Goal: Information Seeking & Learning: Find contact information

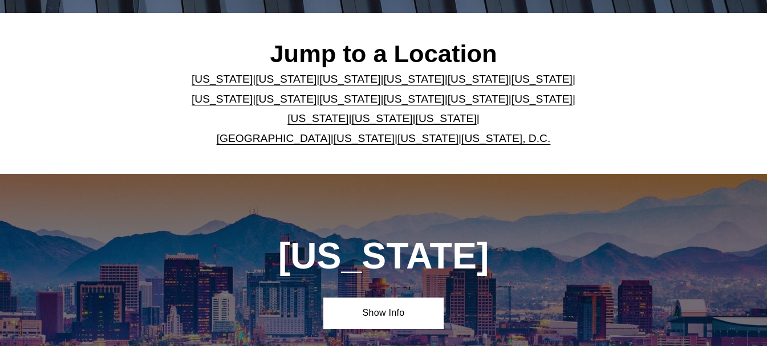
scroll to position [285, 0]
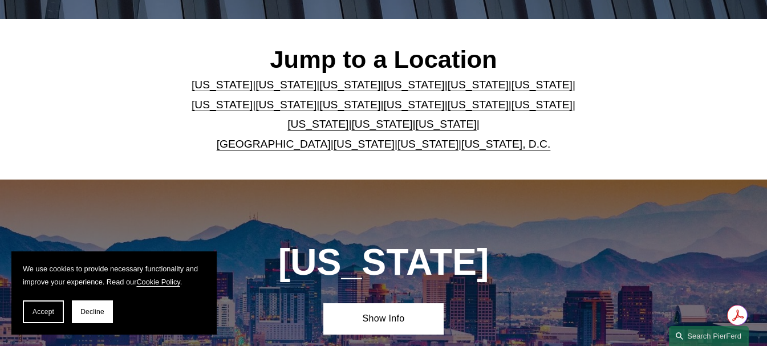
click at [287, 145] on link "United Kingdom" at bounding box center [274, 144] width 114 height 12
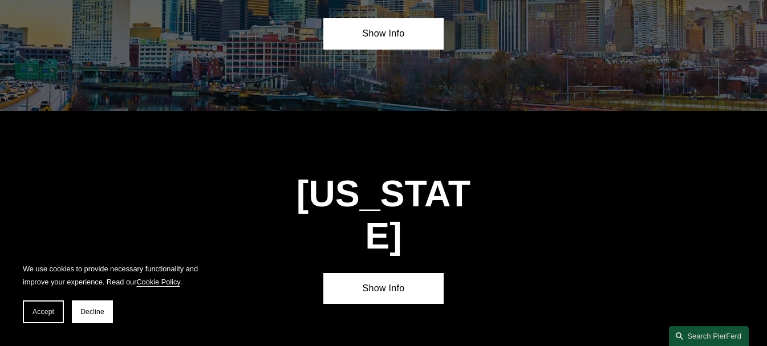
scroll to position [3757, 0]
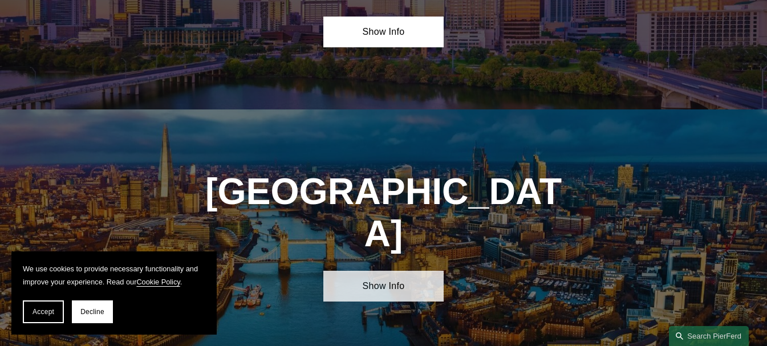
click at [396, 271] on link "Show Info" at bounding box center [383, 286] width 120 height 31
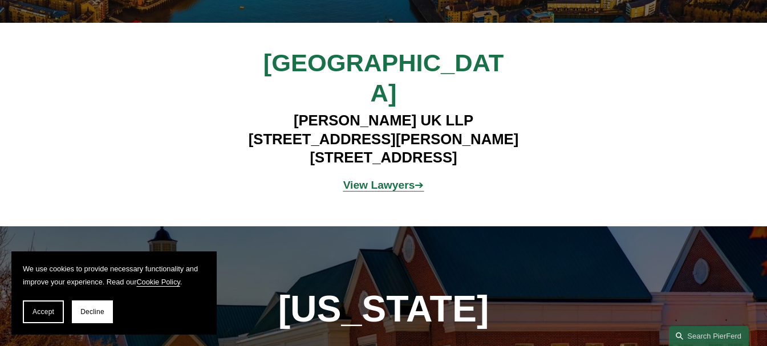
scroll to position [4042, 0]
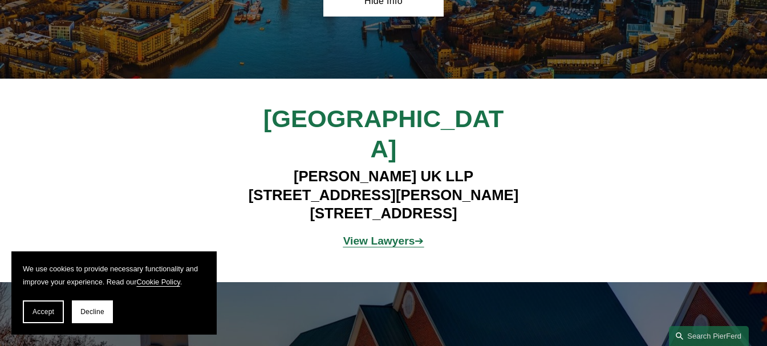
click at [378, 235] on strong "View Lawyers" at bounding box center [379, 241] width 72 height 12
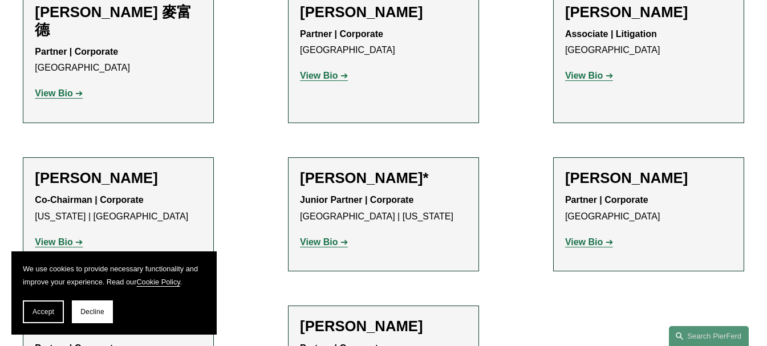
scroll to position [1083, 0]
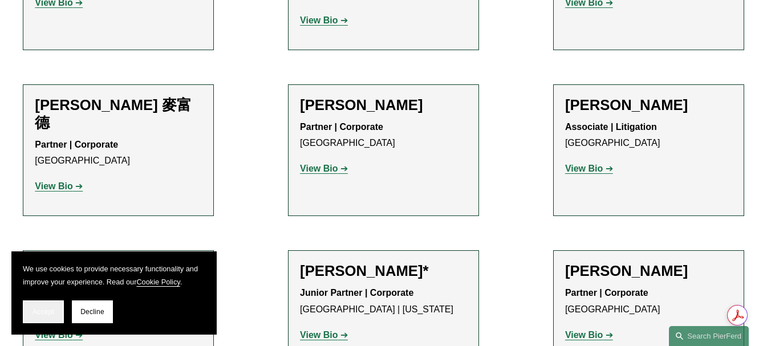
click at [35, 315] on span "Accept" at bounding box center [43, 312] width 22 height 8
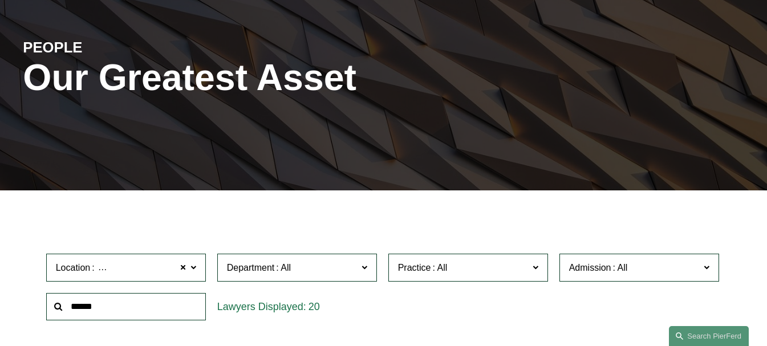
scroll to position [0, 0]
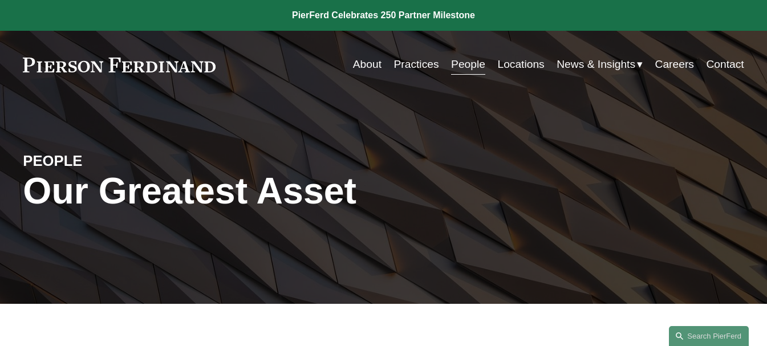
click at [686, 62] on link "Careers" at bounding box center [674, 65] width 39 height 22
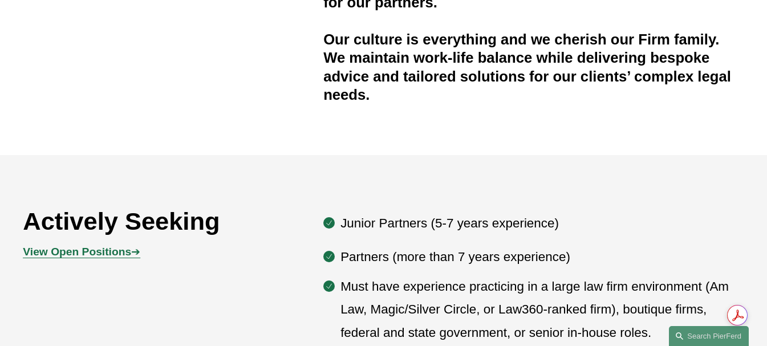
scroll to position [513, 0]
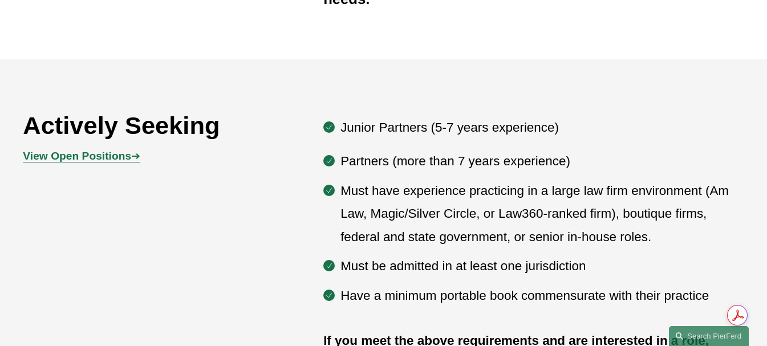
click at [127, 157] on strong "View Open Positions" at bounding box center [77, 156] width 108 height 12
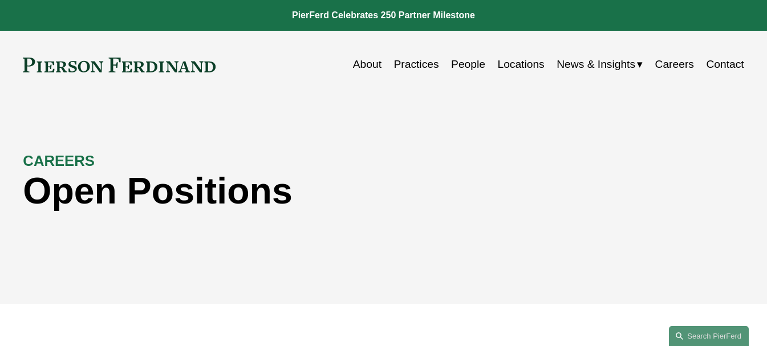
click at [728, 68] on link "Contact" at bounding box center [725, 65] width 38 height 22
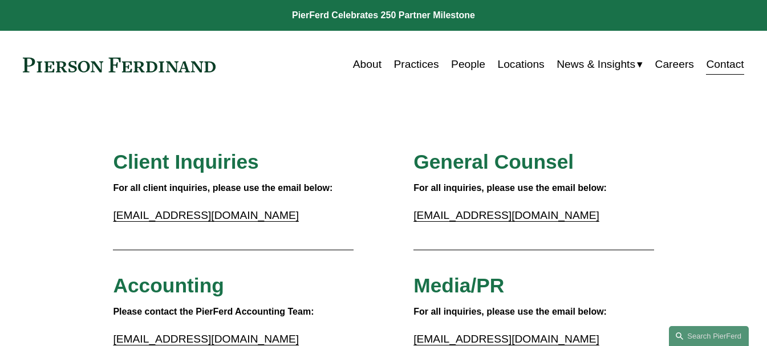
click at [467, 63] on link "People" at bounding box center [468, 65] width 34 height 22
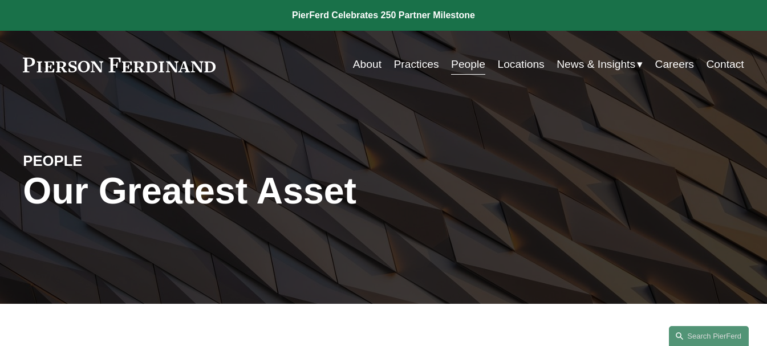
click at [361, 63] on link "About" at bounding box center [367, 65] width 28 height 22
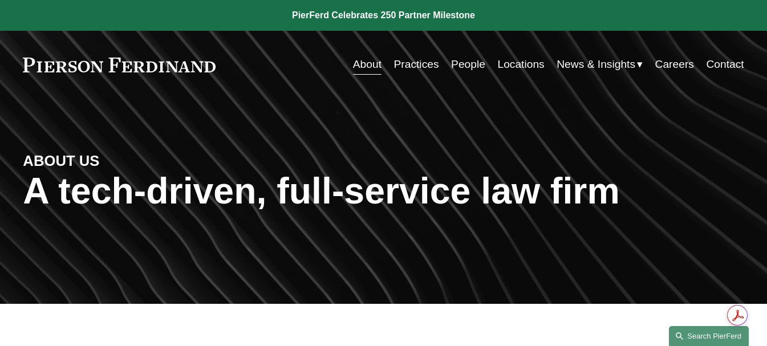
click at [705, 334] on link "Search this site" at bounding box center [708, 336] width 80 height 20
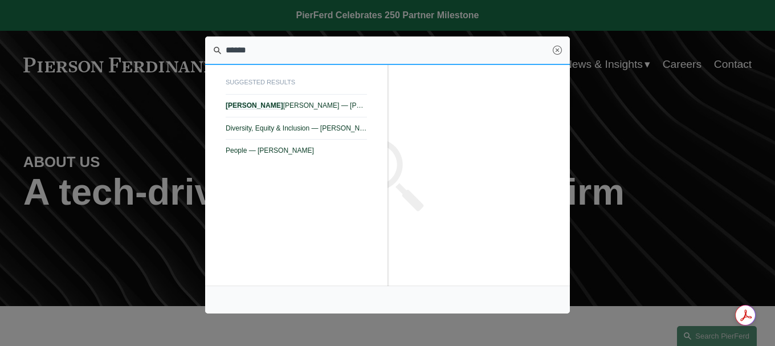
type input "******"
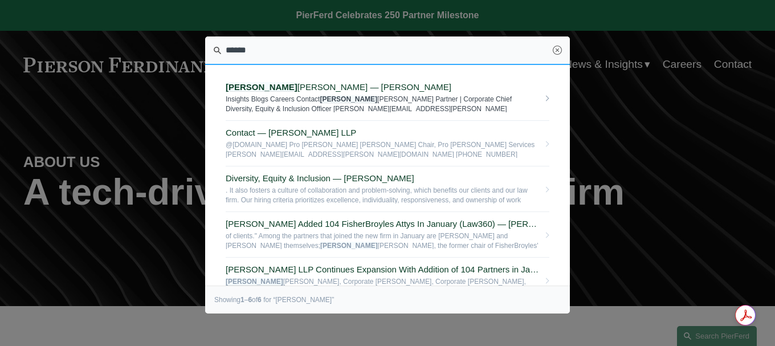
drag, startPoint x: 264, startPoint y: 83, endPoint x: 278, endPoint y: 83, distance: 14.3
click at [267, 83] on span "[PERSON_NAME] — [PERSON_NAME]" at bounding box center [382, 87] width 313 height 10
